Goal: Task Accomplishment & Management: Complete application form

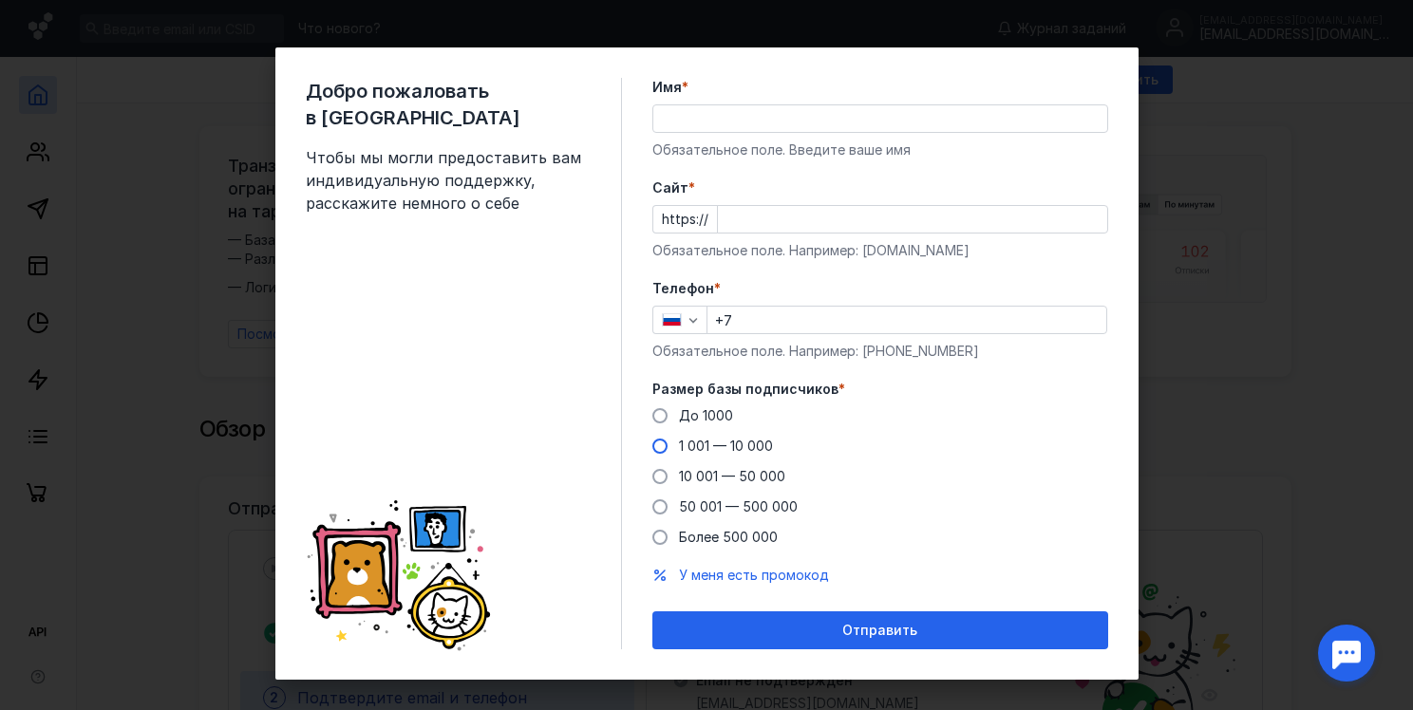
click at [706, 447] on span "1 001 — 10 000" at bounding box center [726, 446] width 94 height 16
click at [0, 0] on input "1 001 — 10 000" at bounding box center [0, 0] width 0 height 0
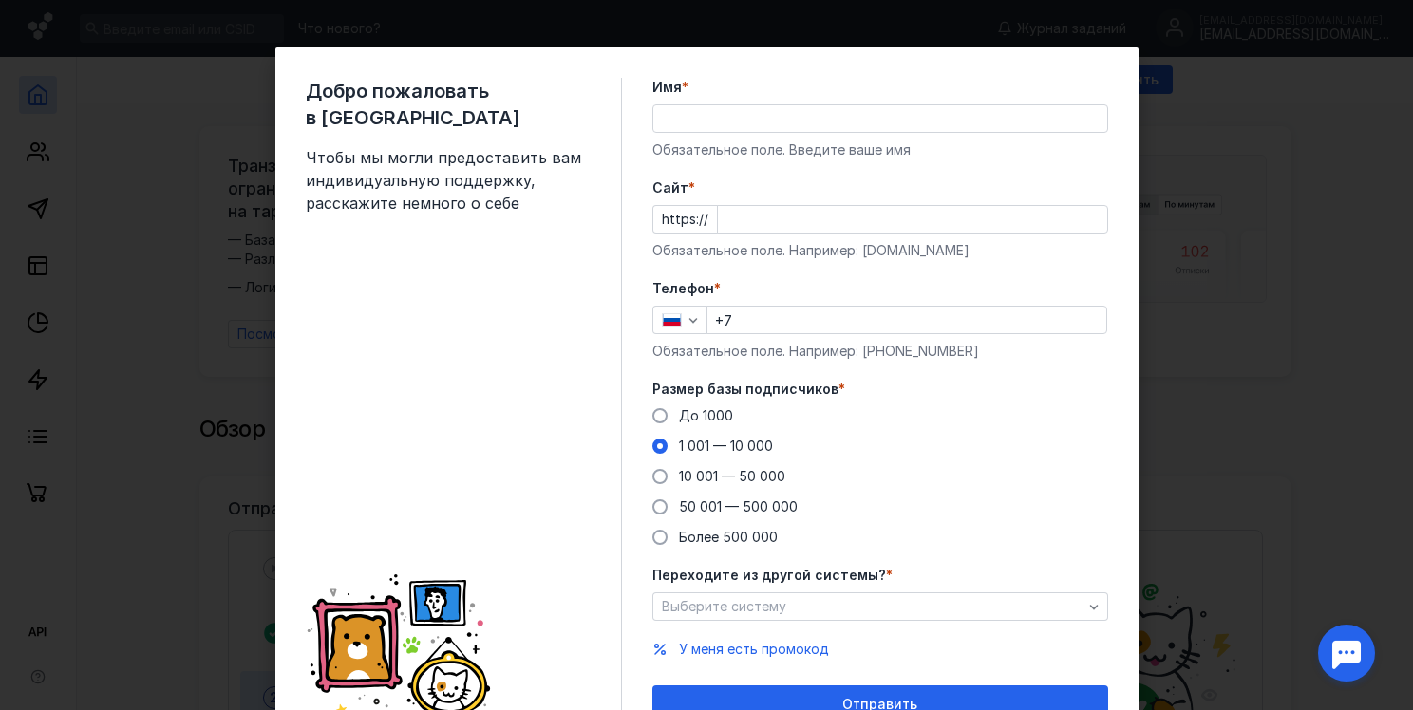
click at [780, 325] on input "+7" at bounding box center [906, 320] width 399 height 27
type input "[PHONE_NUMBER]"
click at [751, 208] on input "Cайт *" at bounding box center [912, 219] width 389 height 27
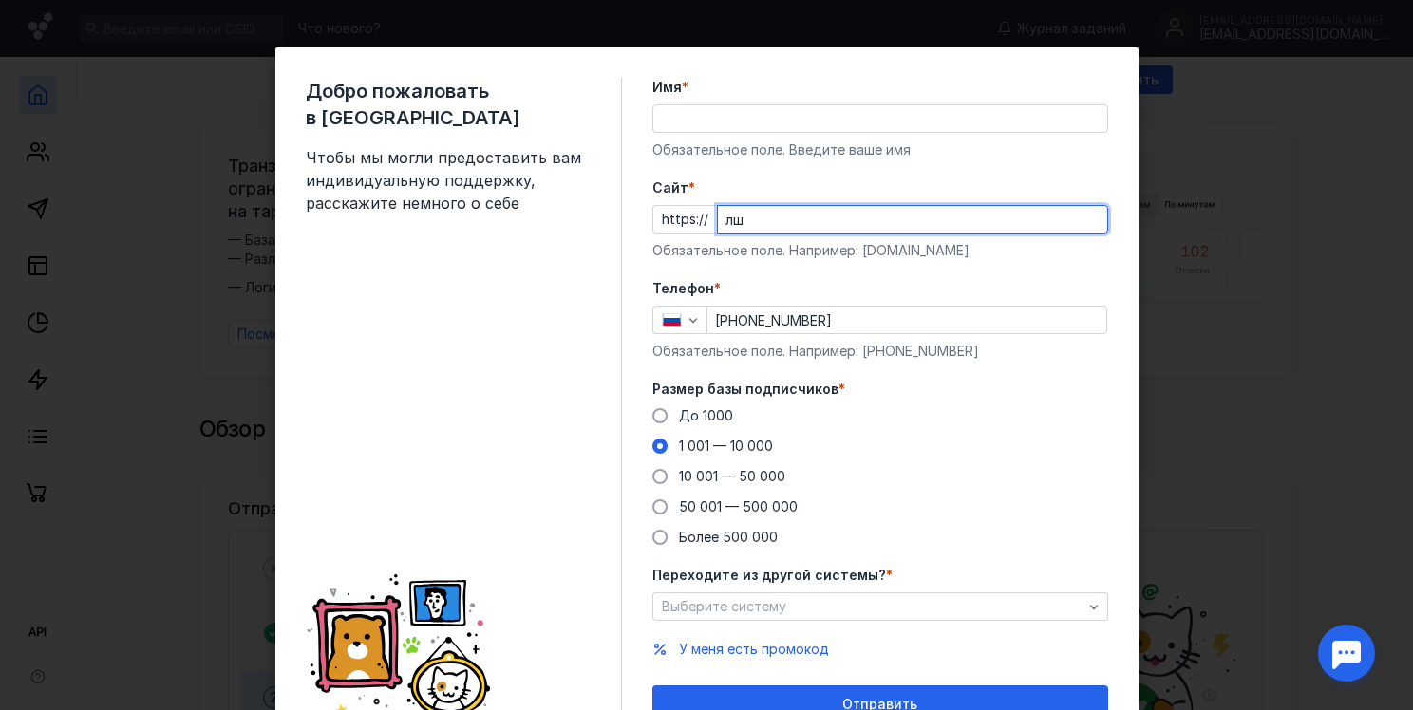
type input "л"
type input "[DOMAIN_NAME]"
click at [739, 116] on input "Имя *" at bounding box center [880, 118] width 454 height 27
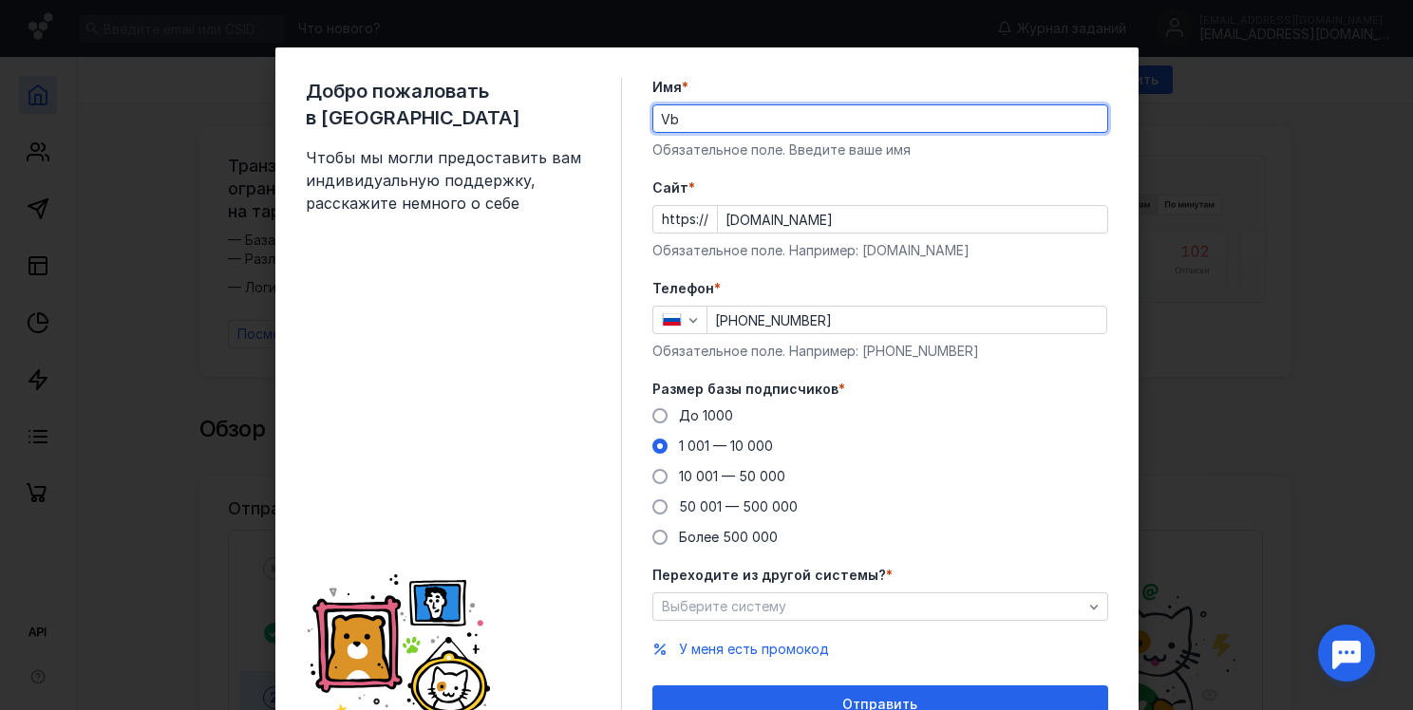
type input "V"
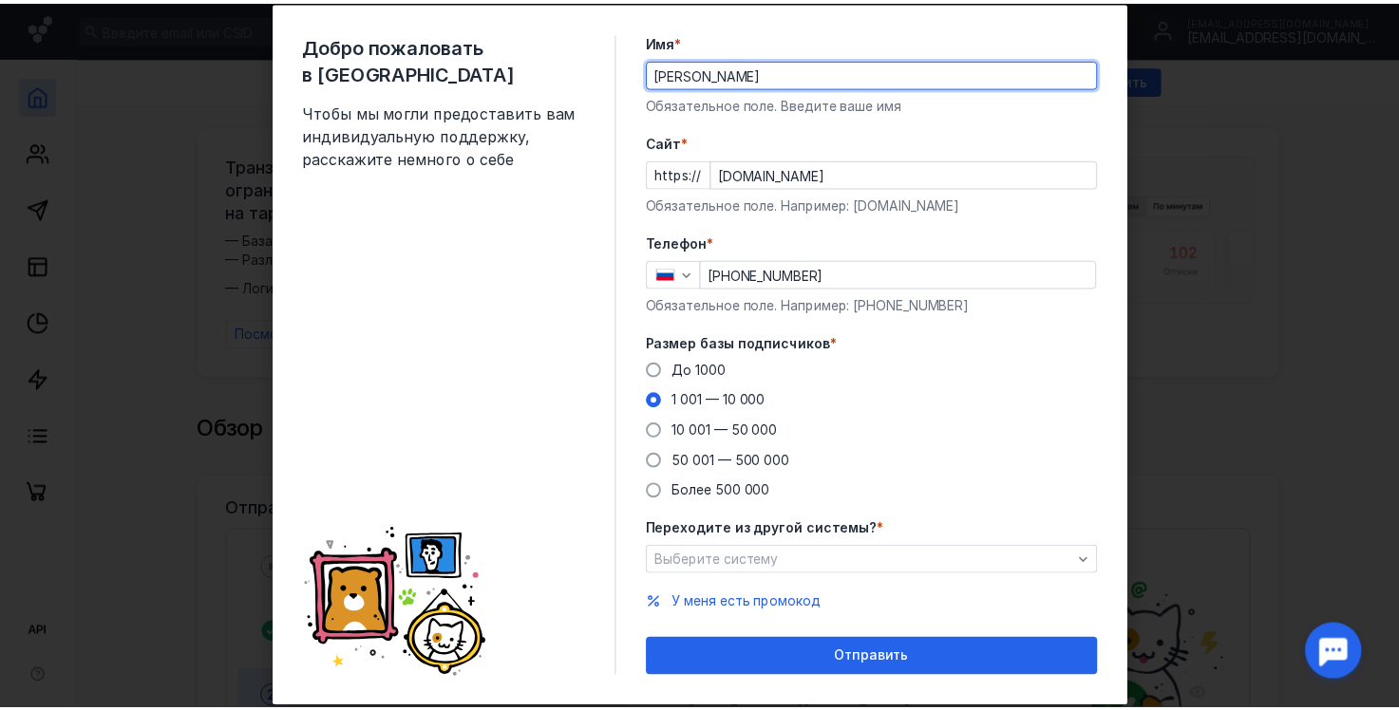
scroll to position [91, 0]
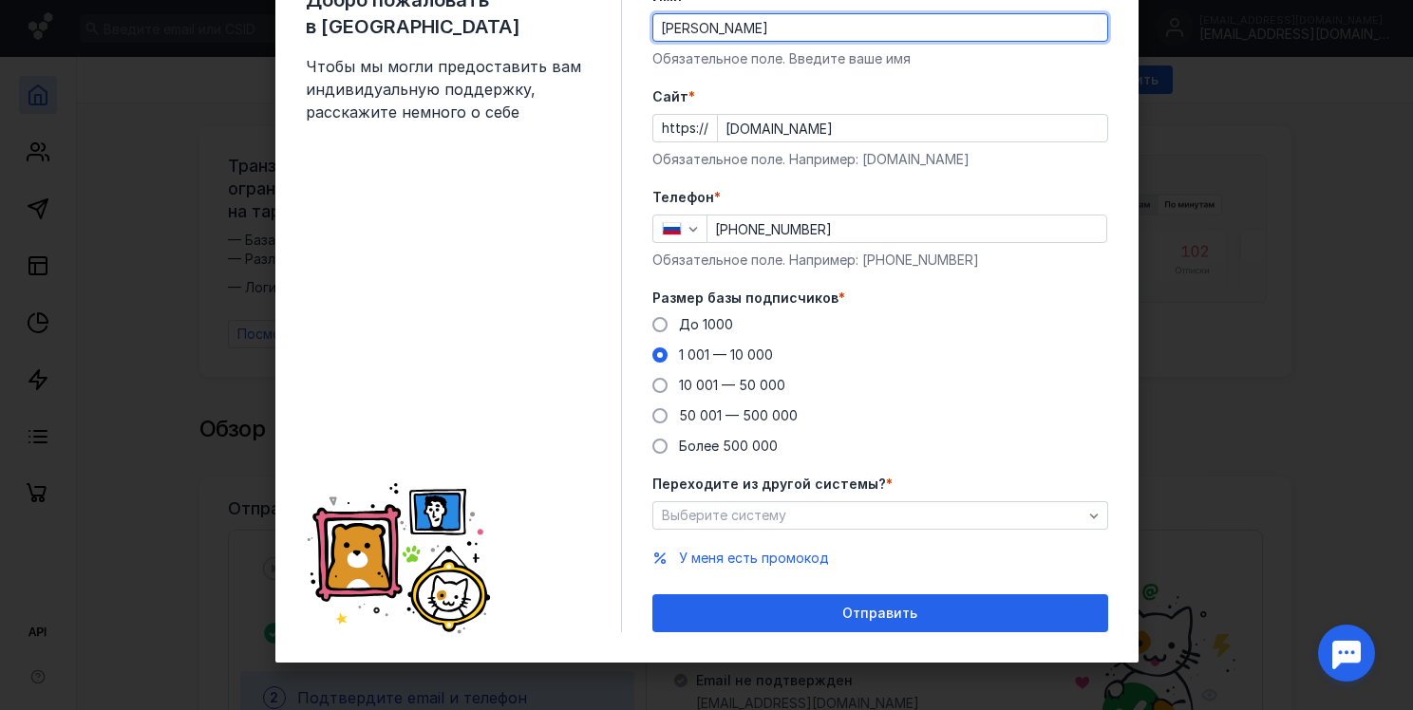
type input "[PERSON_NAME]"
click at [847, 532] on form "Имя * [PERSON_NAME] поле. Введите ваше имя [PERSON_NAME] * https:// [DOMAIN_NAM…" at bounding box center [880, 310] width 456 height 646
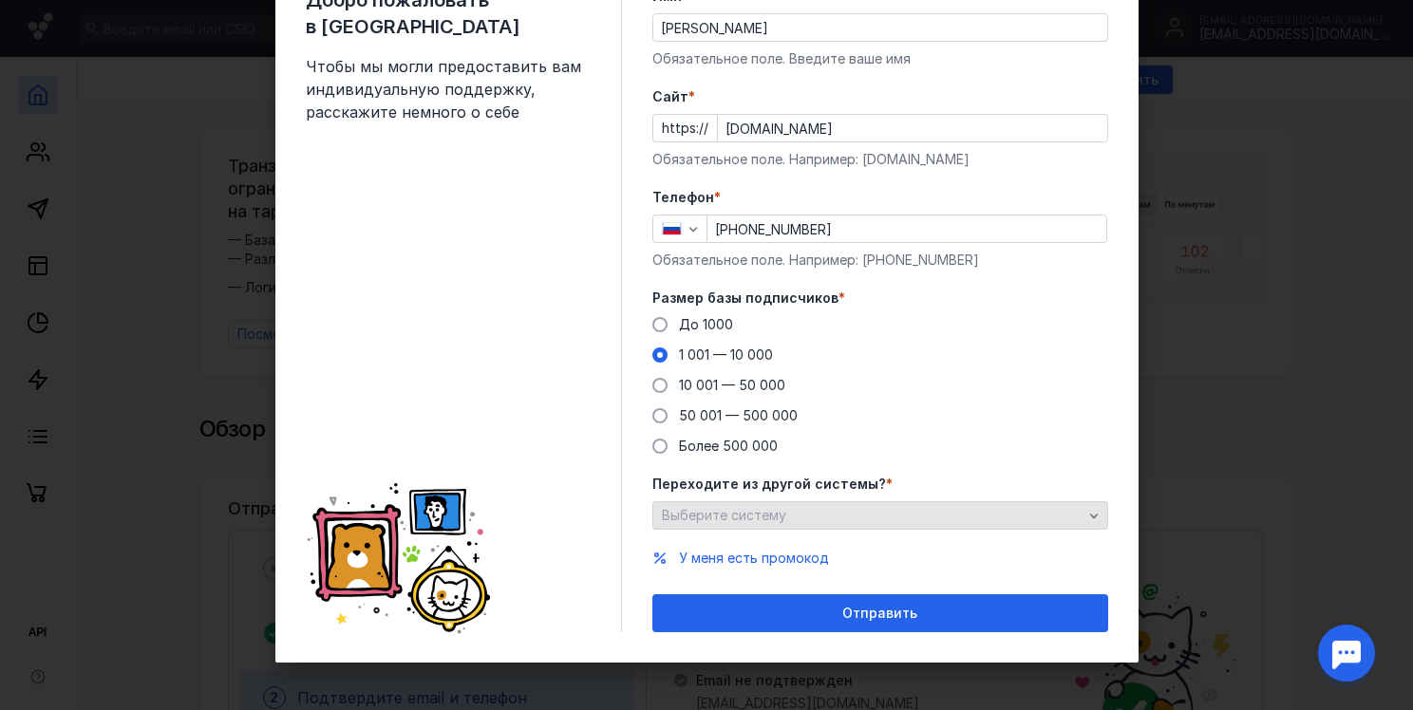
click at [851, 513] on div "Выберите систему" at bounding box center [872, 516] width 430 height 16
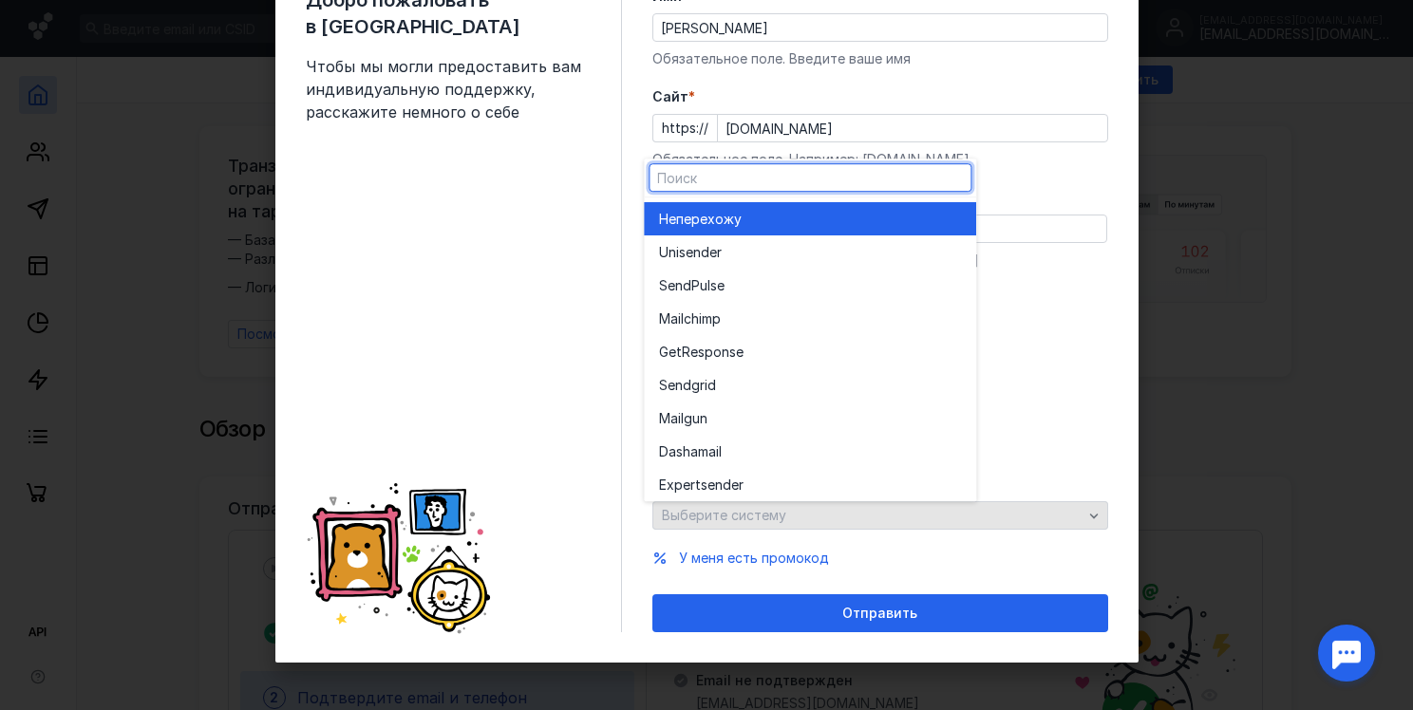
click at [851, 513] on div "Выберите систему" at bounding box center [872, 516] width 430 height 16
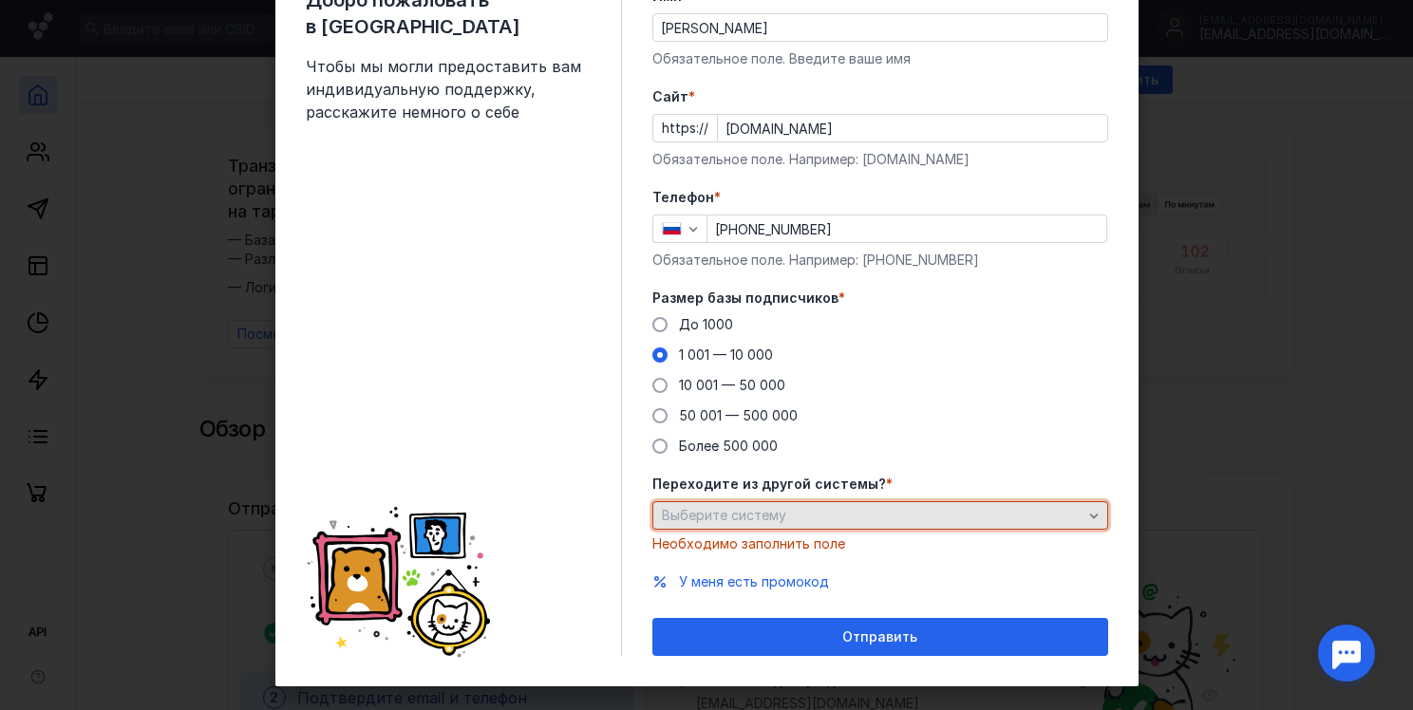
click at [851, 513] on div "Выберите систему" at bounding box center [872, 516] width 430 height 16
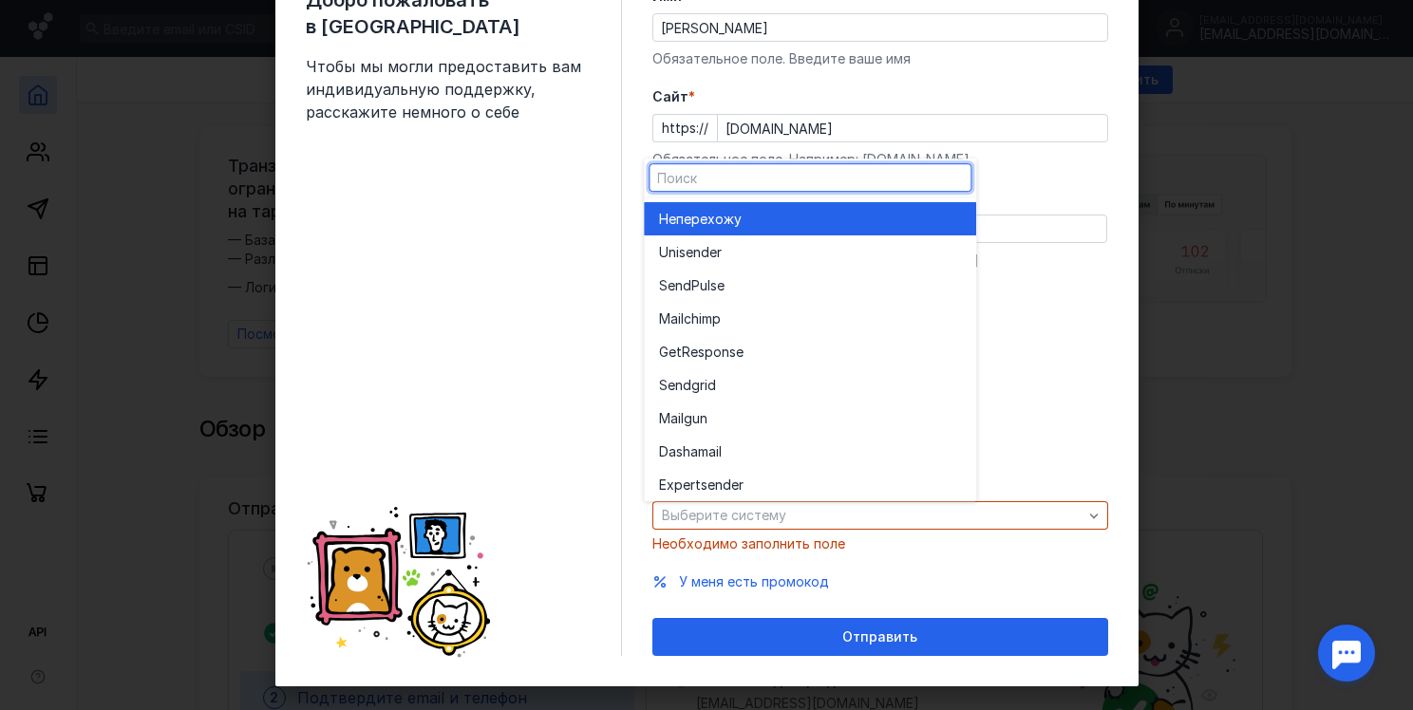
click at [748, 220] on div "Не перехожу" at bounding box center [810, 219] width 302 height 19
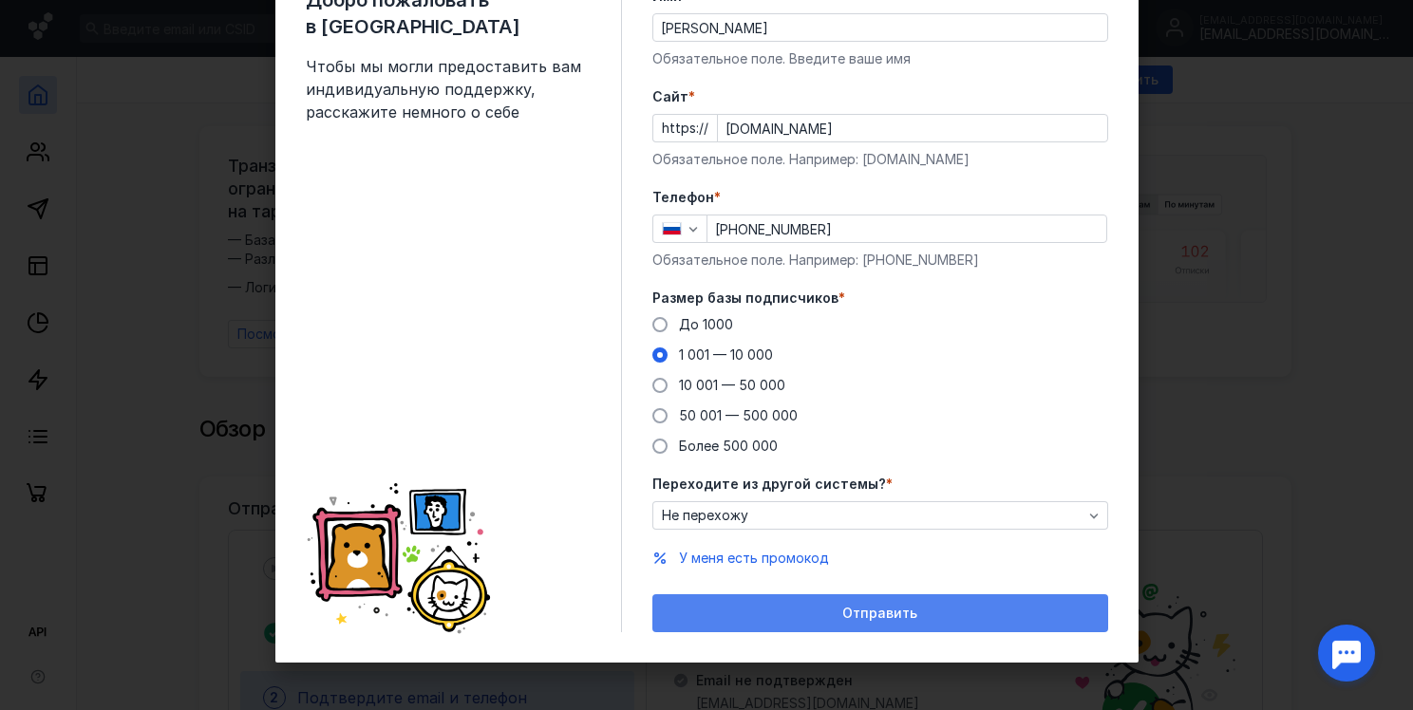
click at [817, 608] on div "Отправить" at bounding box center [880, 614] width 437 height 16
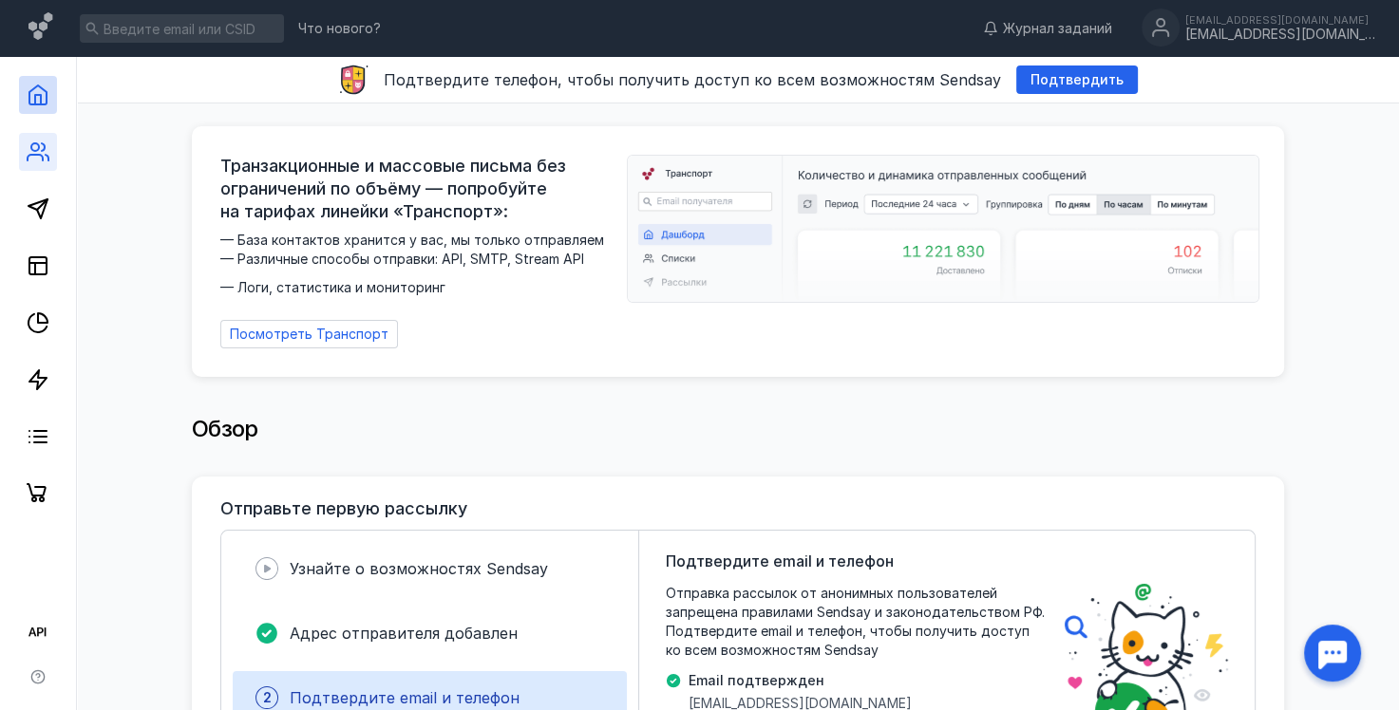
click at [49, 153] on link at bounding box center [38, 152] width 38 height 38
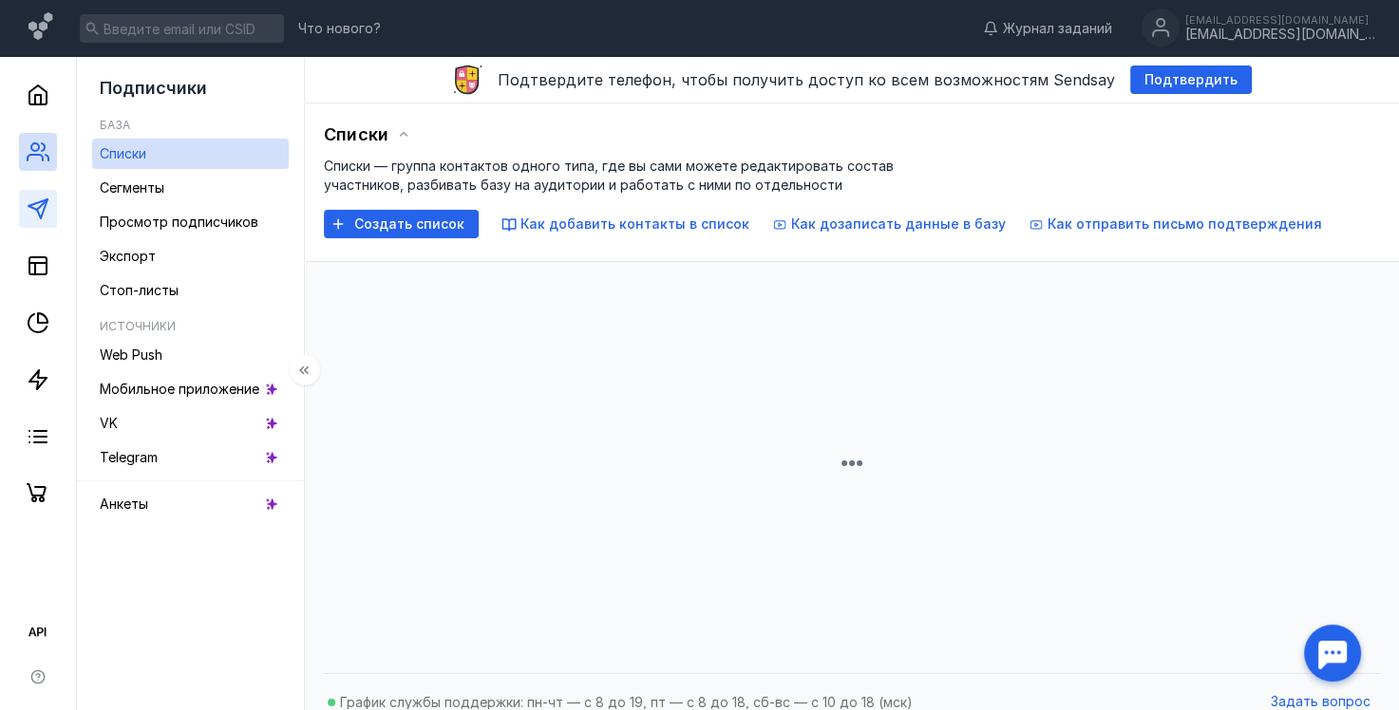
click at [35, 198] on icon at bounding box center [38, 209] width 23 height 23
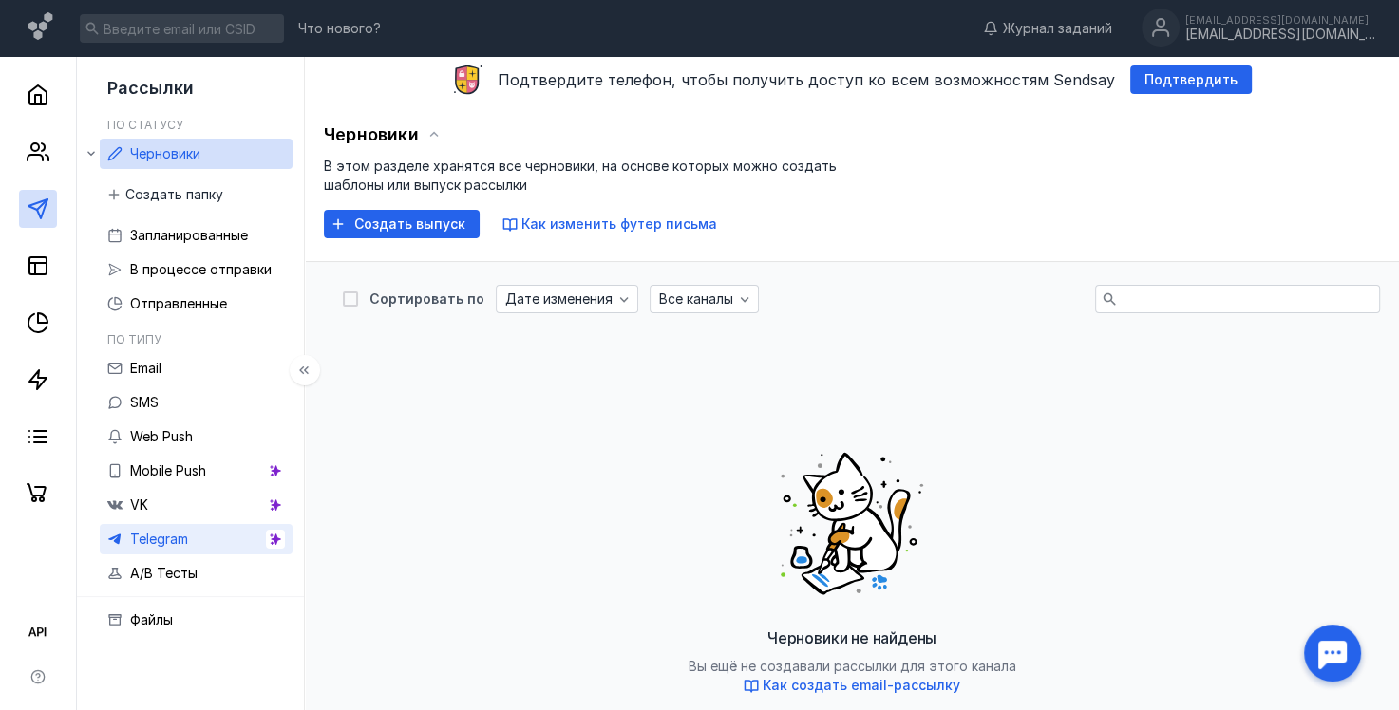
click at [156, 543] on span "Telegram" at bounding box center [159, 539] width 58 height 16
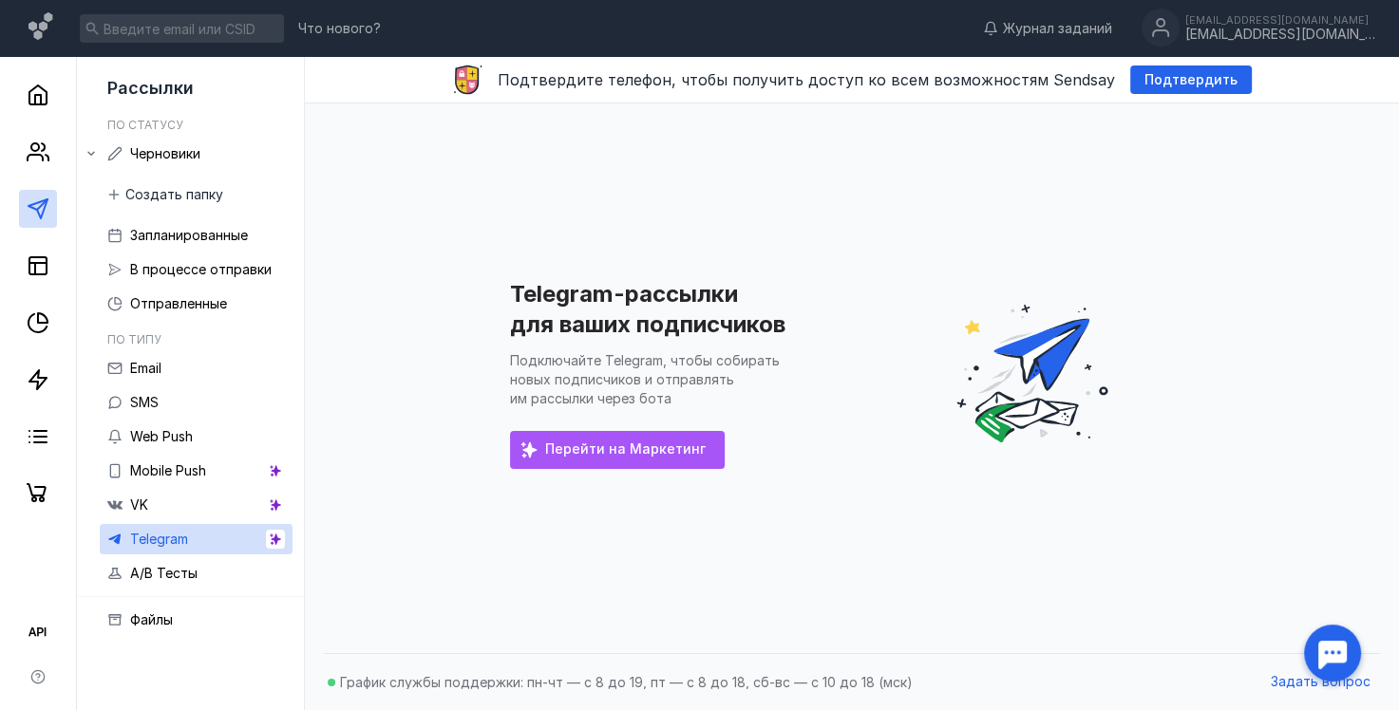
click at [577, 438] on div "Перейти на Маркетинг" at bounding box center [617, 450] width 215 height 38
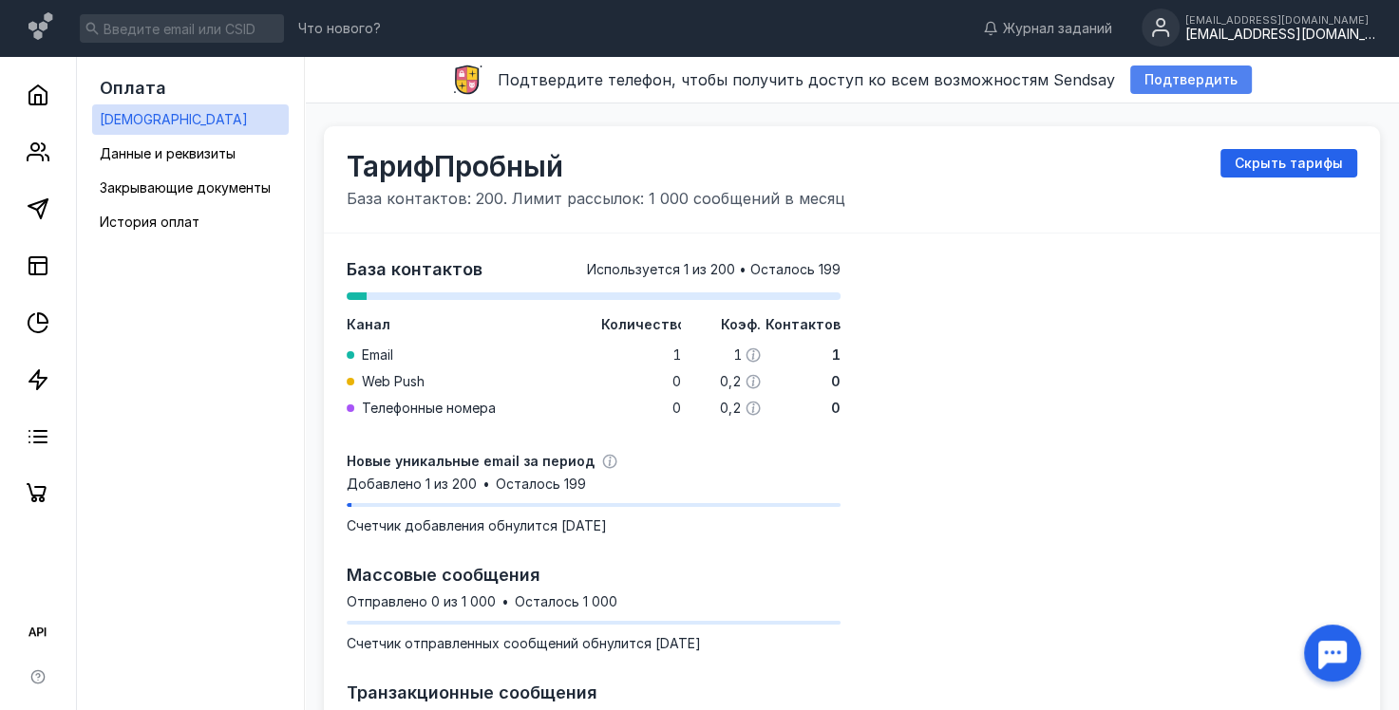
click at [1170, 72] on span "Подтвердить" at bounding box center [1190, 80] width 93 height 16
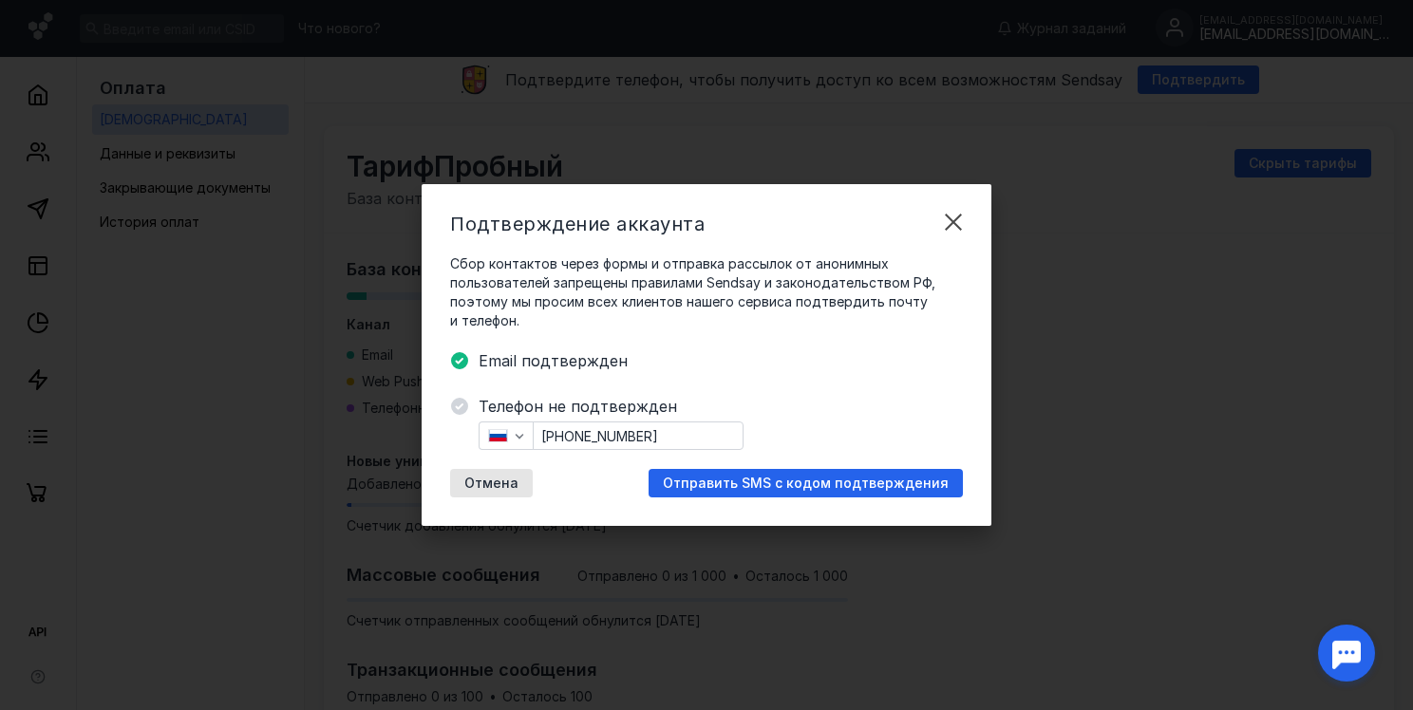
click at [630, 399] on span "Телефон не подтвержден" at bounding box center [721, 406] width 484 height 23
click at [748, 480] on span "Отправить SMS с кодом подтверждения" at bounding box center [806, 484] width 286 height 16
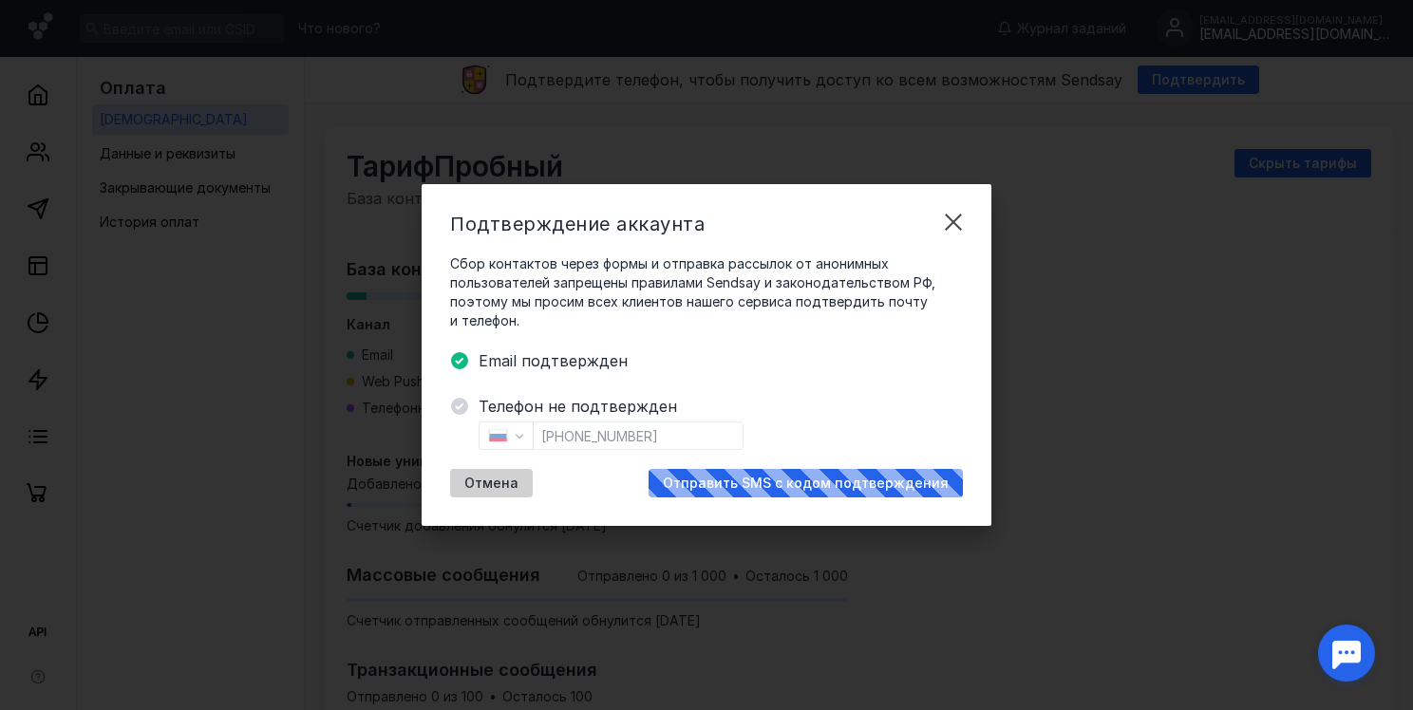
click at [482, 478] on span "Отмена" at bounding box center [491, 484] width 54 height 16
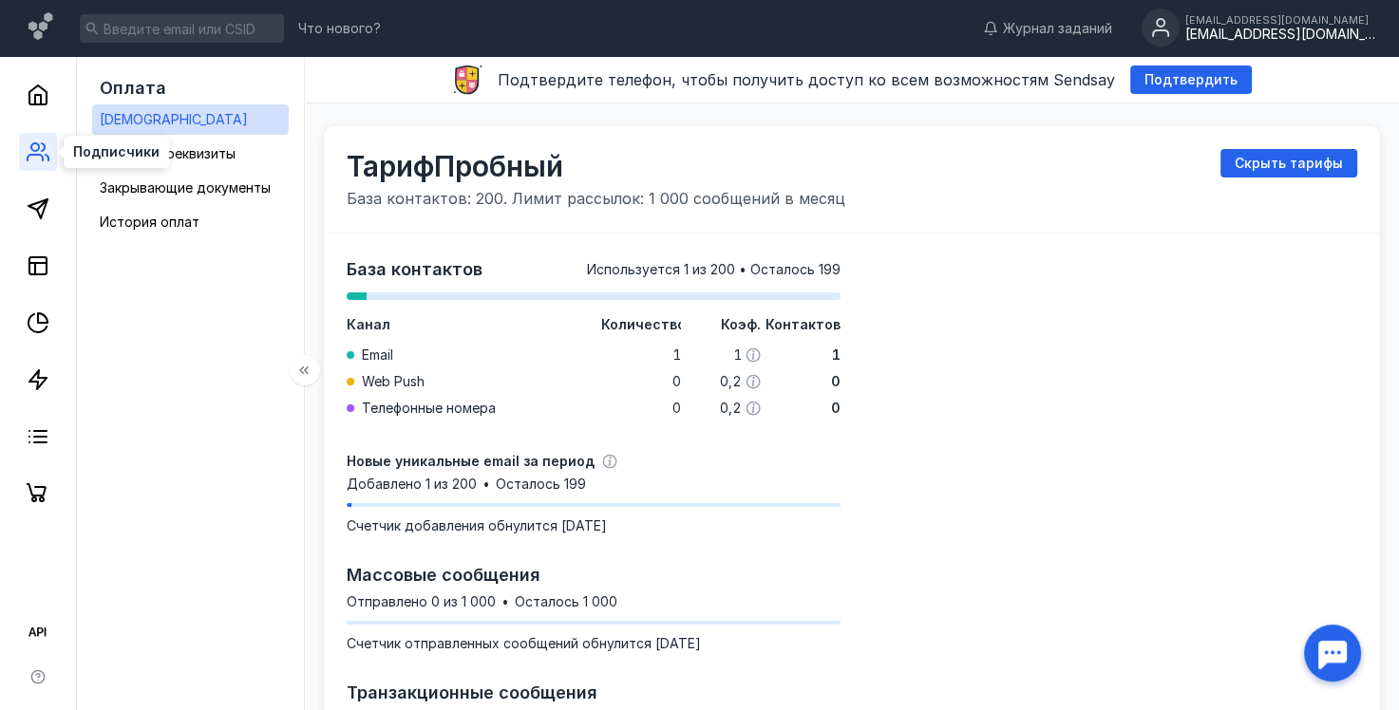
click at [31, 156] on icon at bounding box center [38, 152] width 23 height 23
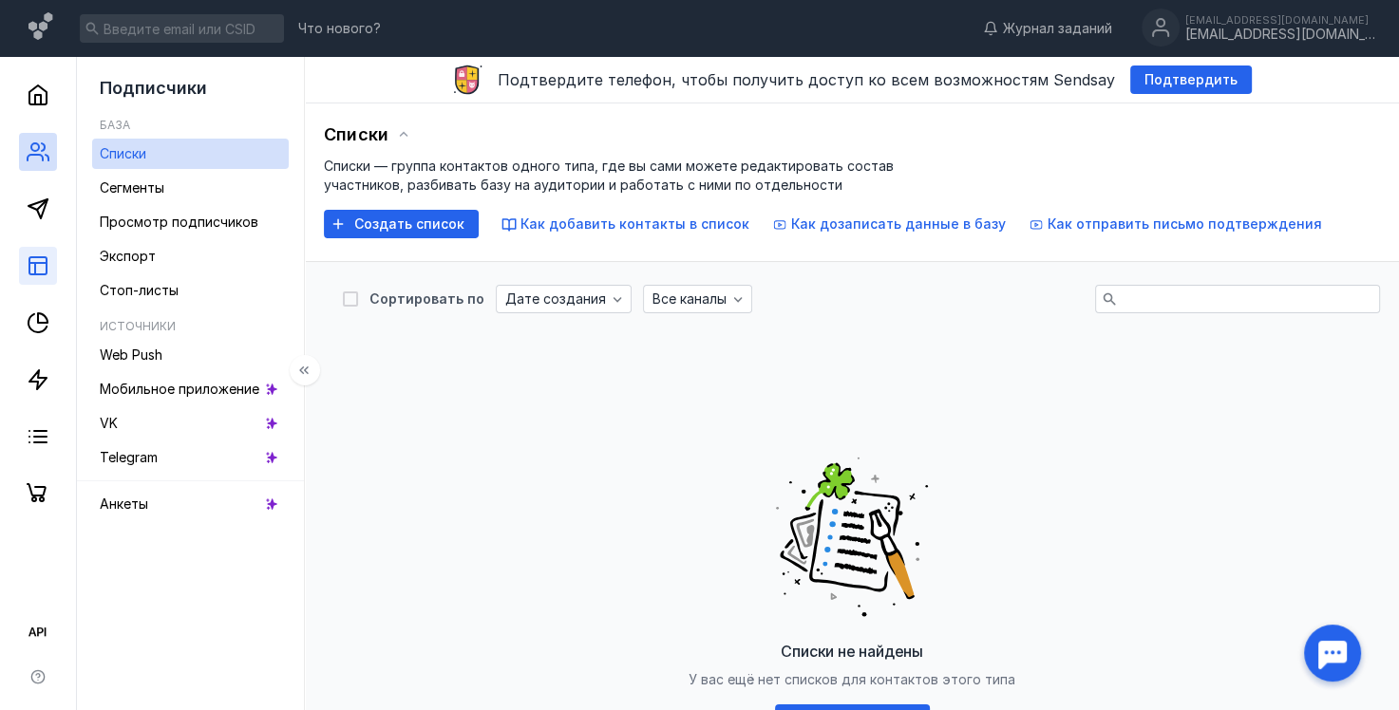
click at [23, 267] on link at bounding box center [38, 266] width 38 height 38
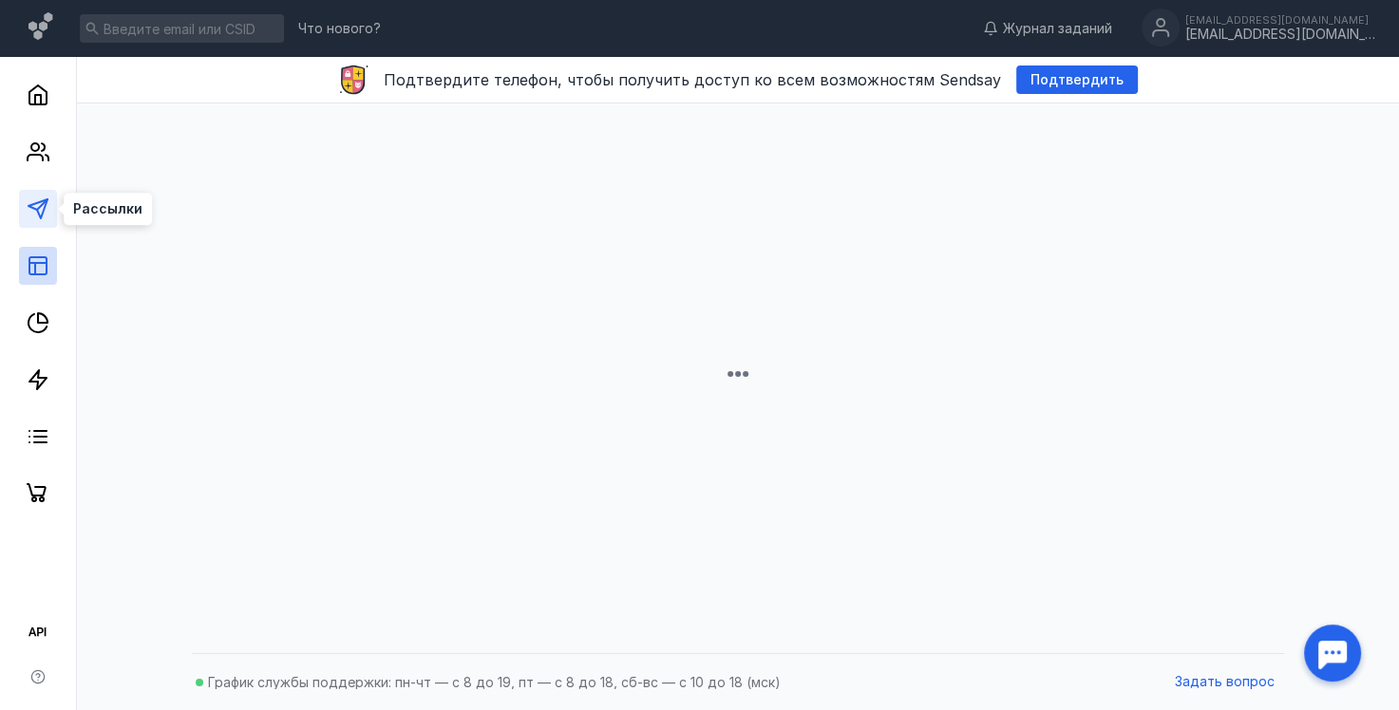
click at [45, 205] on polygon at bounding box center [37, 208] width 19 height 19
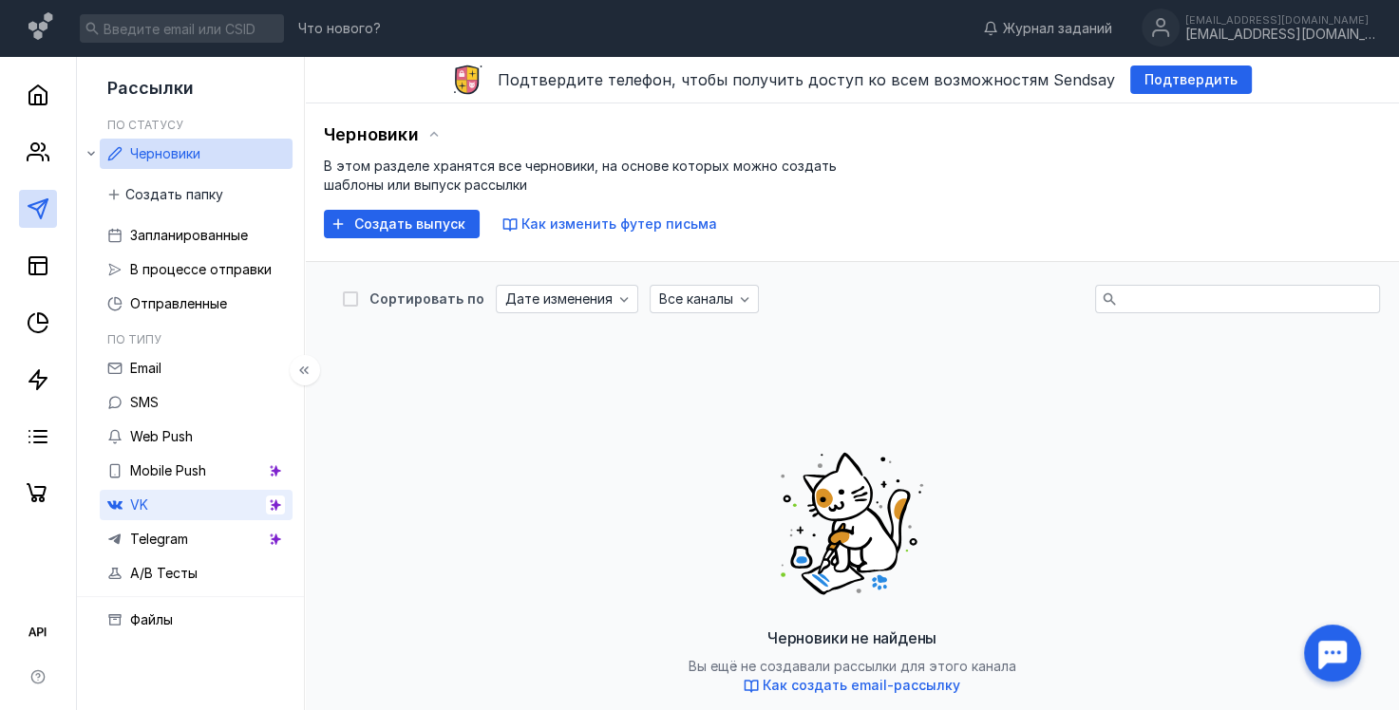
click at [181, 497] on link "VK" at bounding box center [196, 505] width 193 height 30
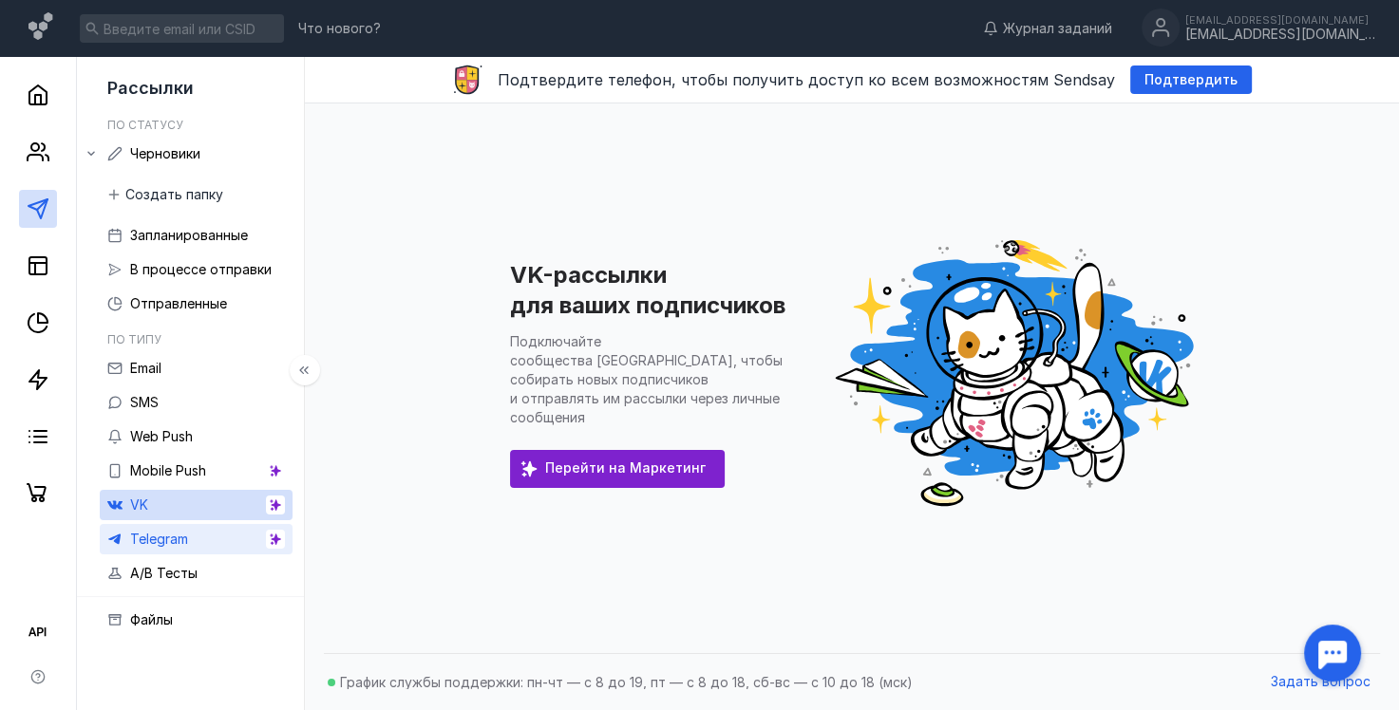
click at [181, 536] on span "Telegram" at bounding box center [159, 539] width 58 height 16
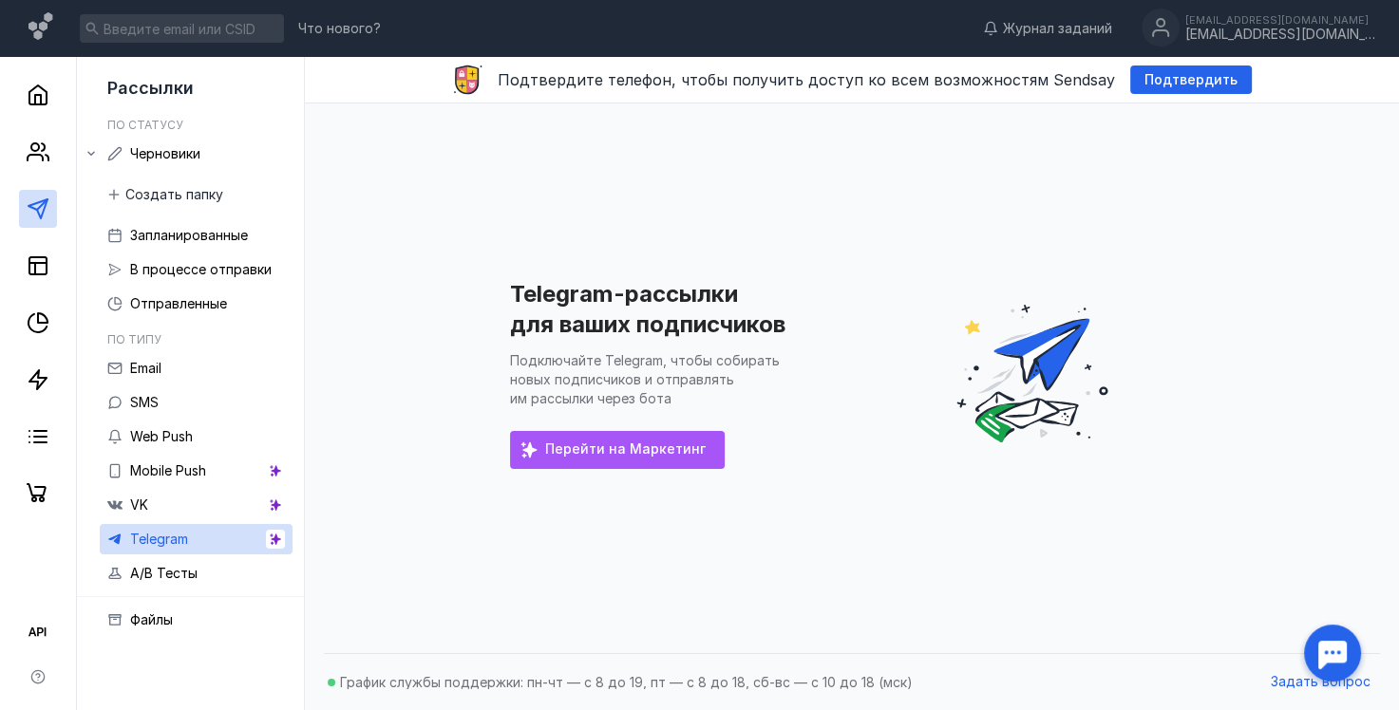
click at [638, 449] on span "Перейти на Маркетинг" at bounding box center [625, 450] width 160 height 16
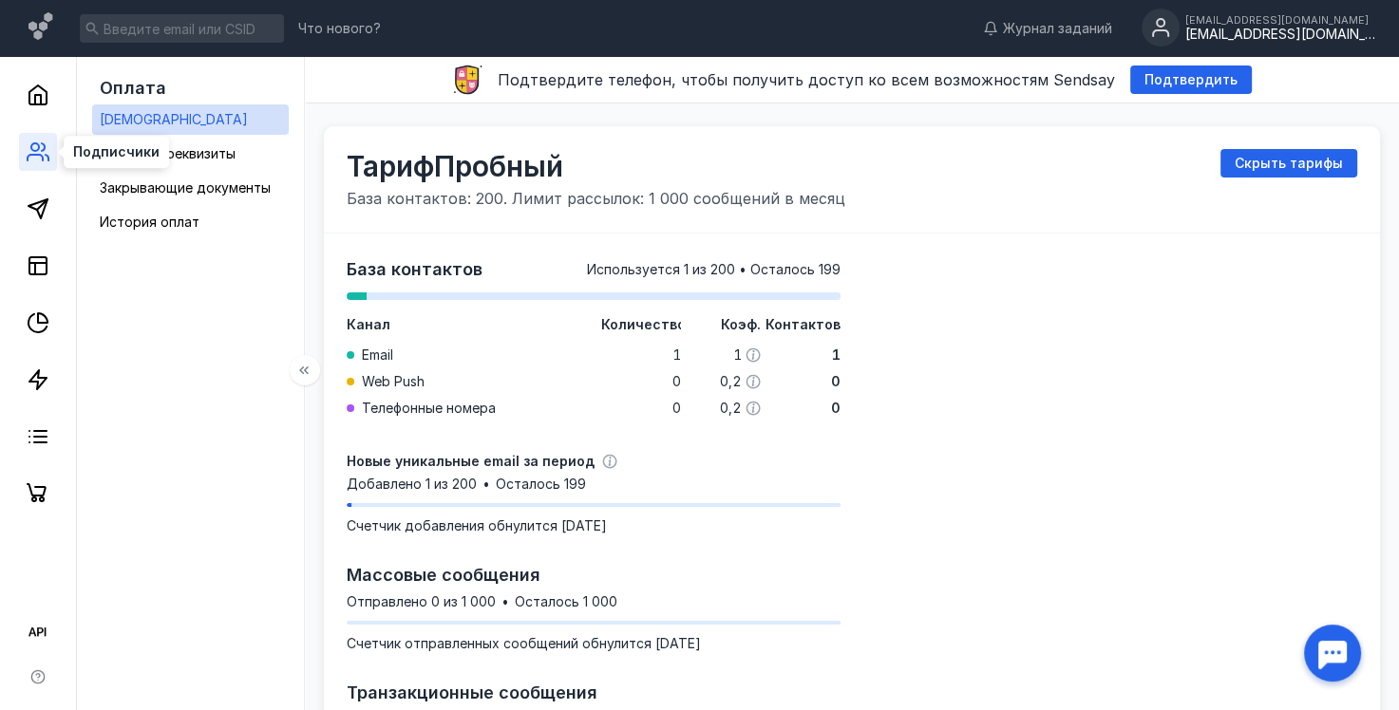
click at [28, 143] on icon at bounding box center [38, 152] width 23 height 23
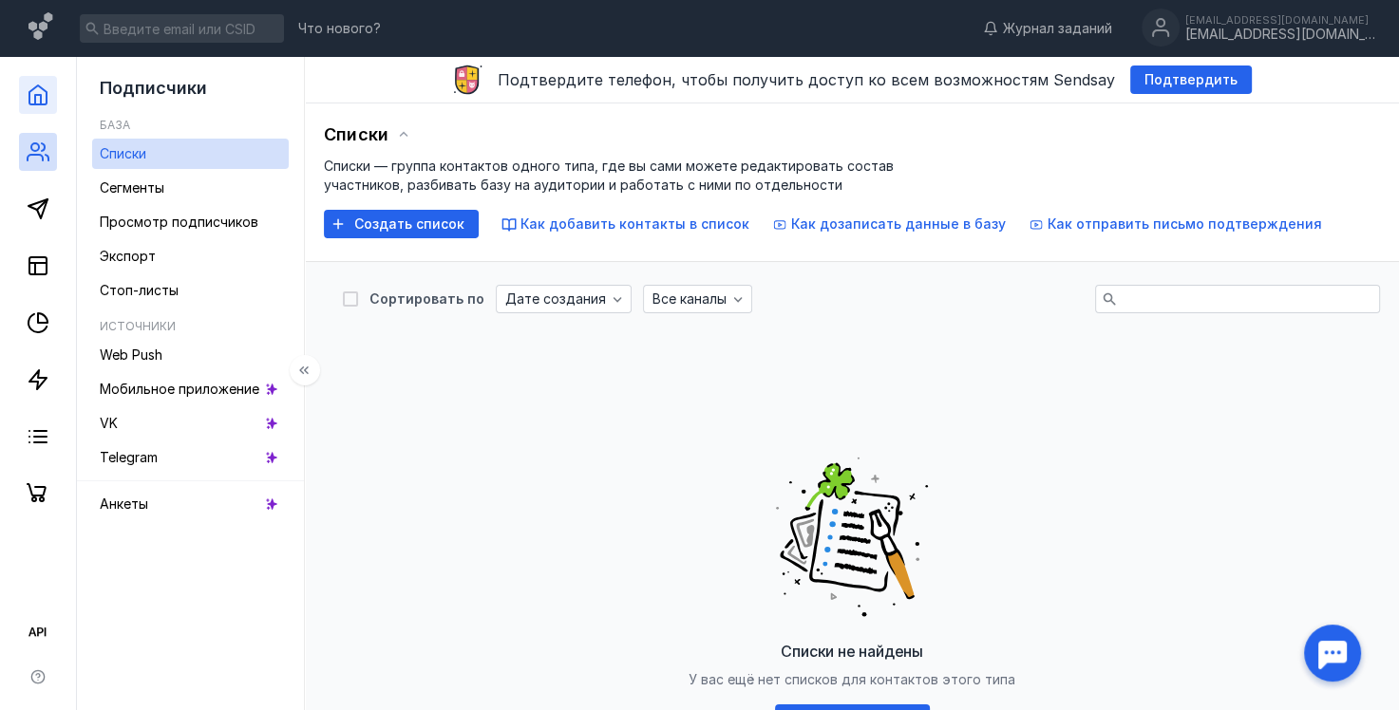
click at [40, 113] on link at bounding box center [38, 95] width 38 height 38
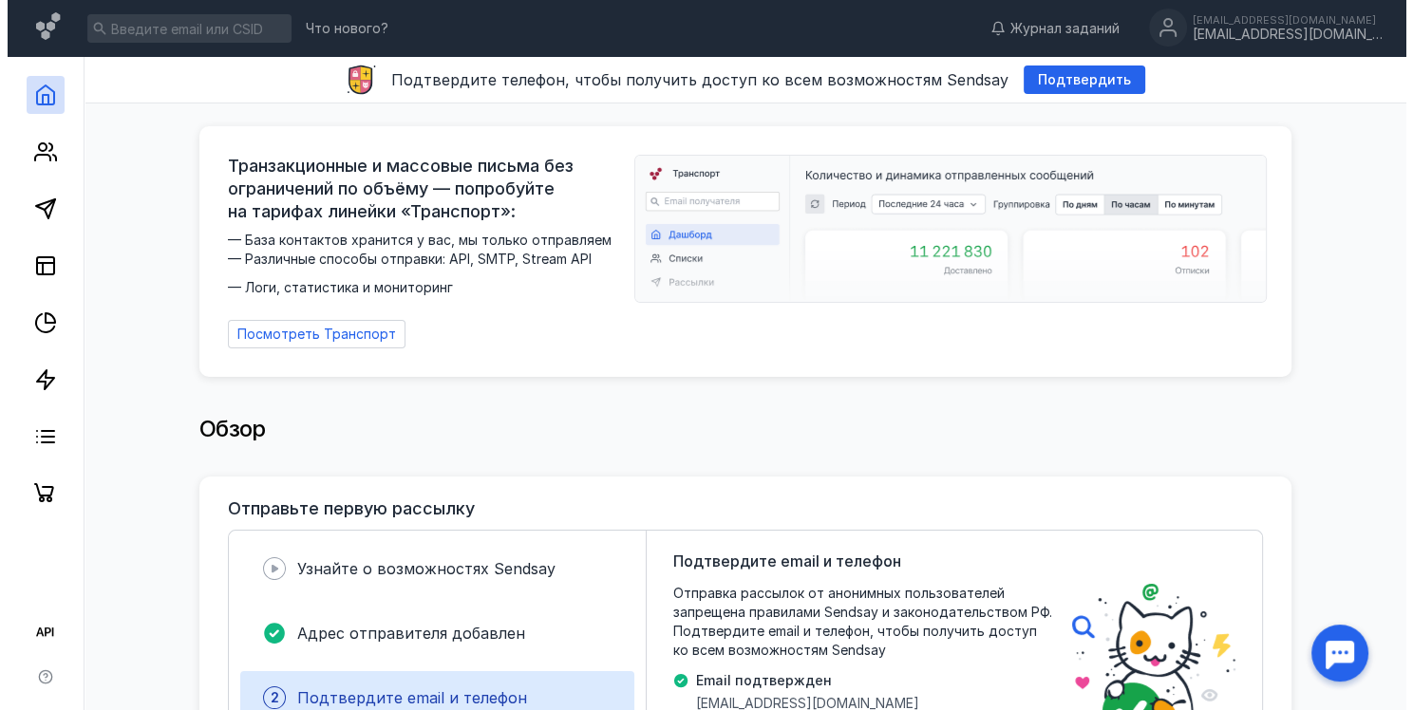
scroll to position [380, 0]
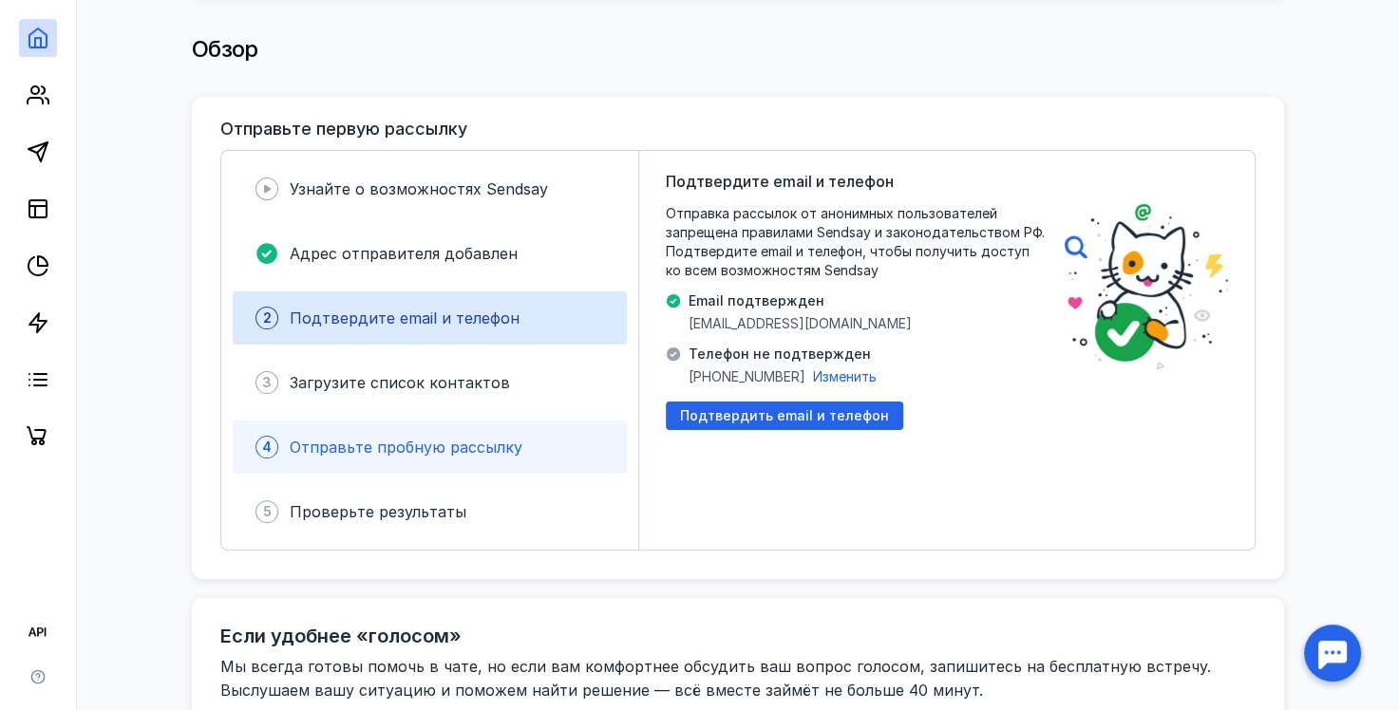
click at [473, 423] on div "4 Отправьте пробную рассылку" at bounding box center [430, 447] width 394 height 53
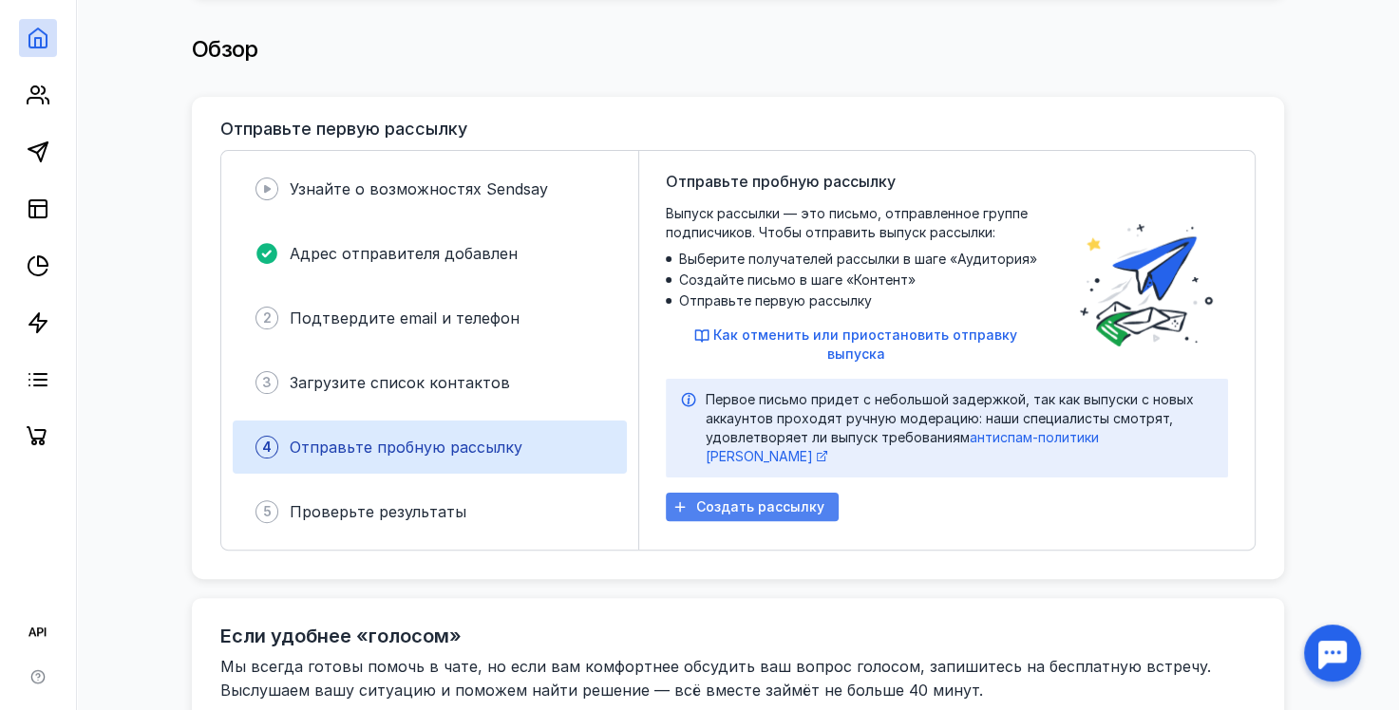
click at [677, 502] on icon "button" at bounding box center [680, 507] width 10 height 10
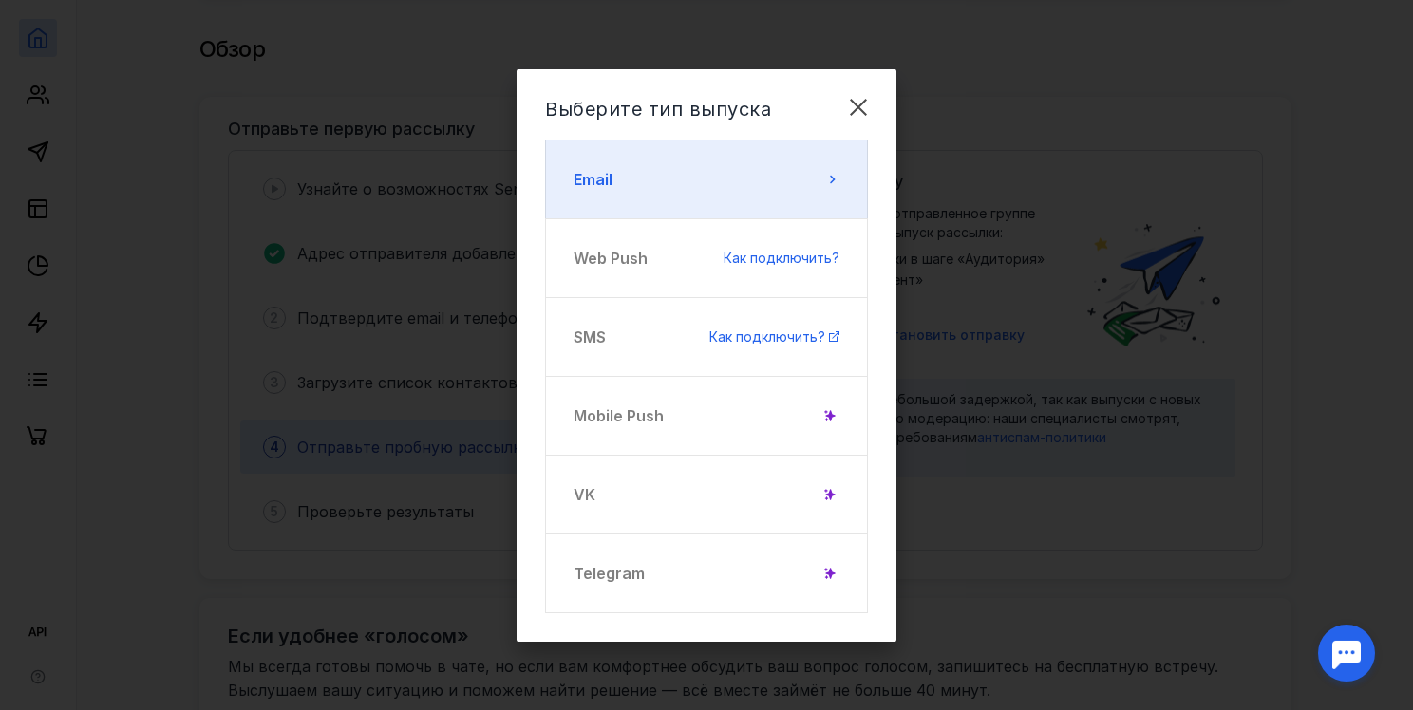
click at [630, 179] on button "Email" at bounding box center [706, 180] width 323 height 80
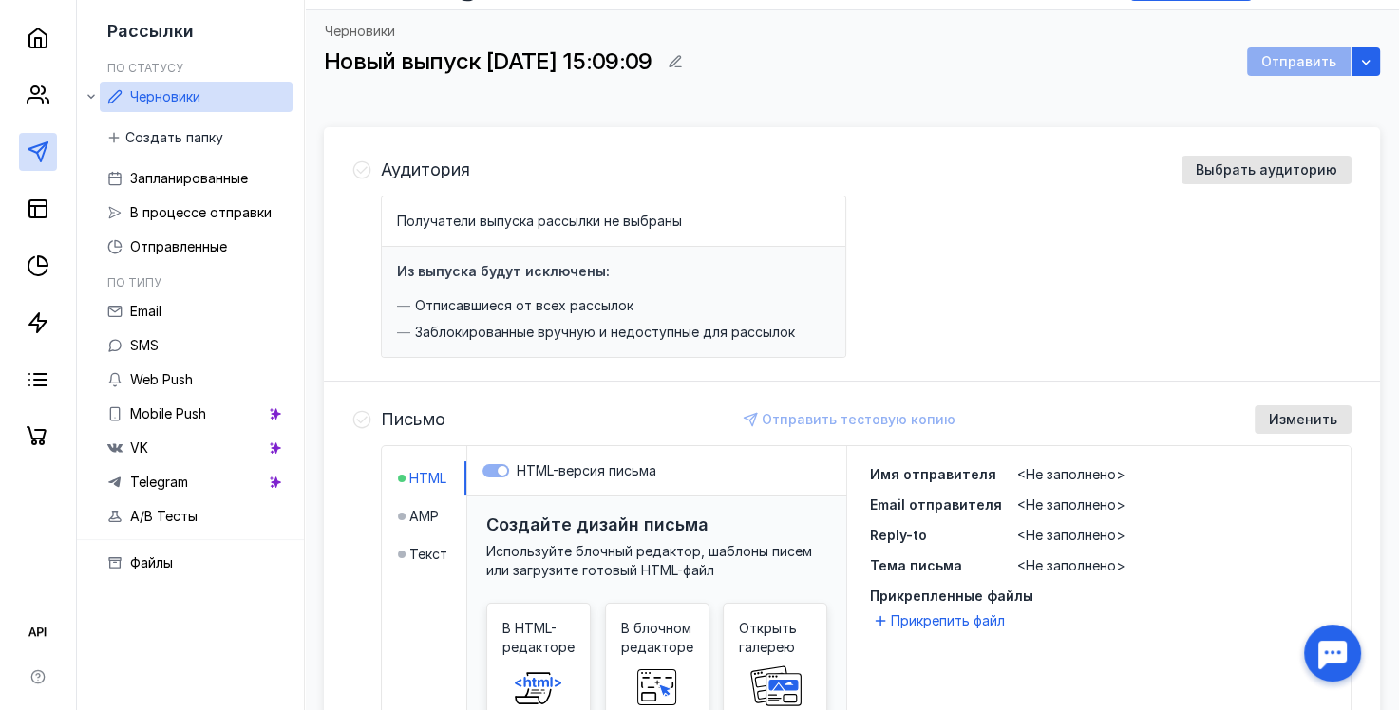
scroll to position [473, 0]
